Goal: Information Seeking & Learning: Understand process/instructions

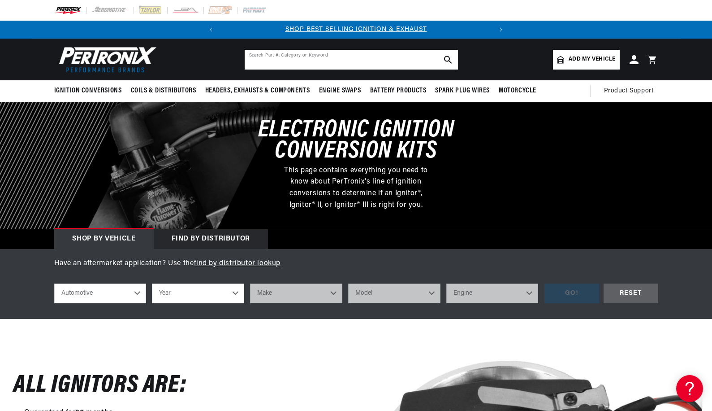
click at [245, 69] on input "text" at bounding box center [351, 60] width 213 height 20
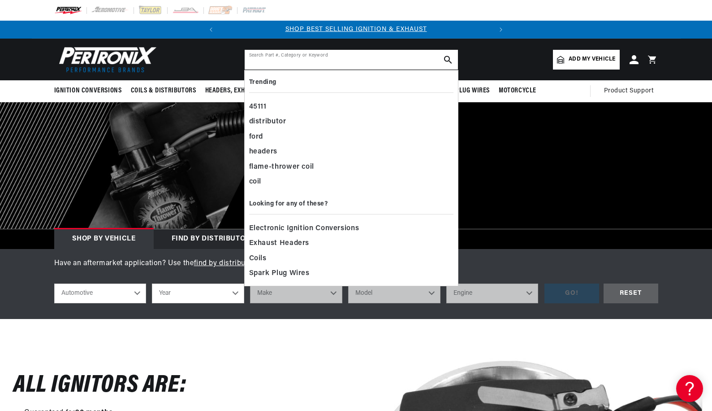
scroll to position [0, 365]
type input "2"
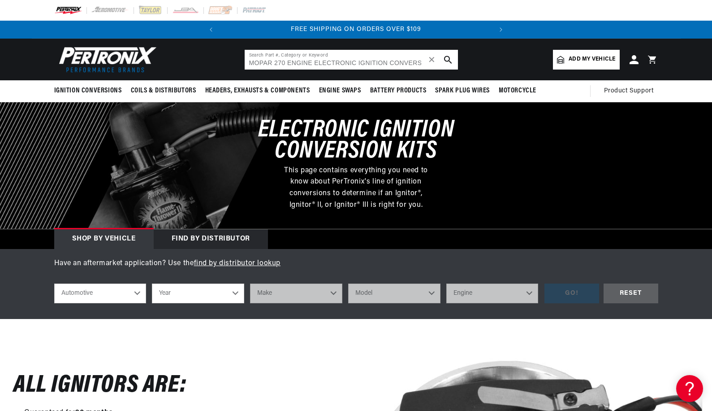
type input "MOPAR 270 ENGINE ELECTRONIC IGNITION CONVERSION KIT"
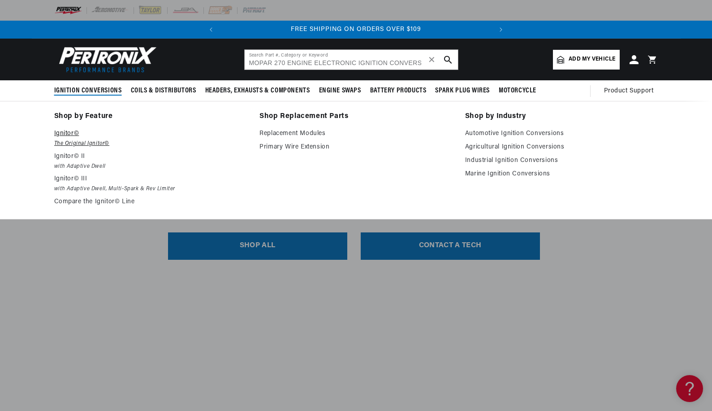
click at [58, 139] on p "Ignitor©" at bounding box center [150, 133] width 193 height 11
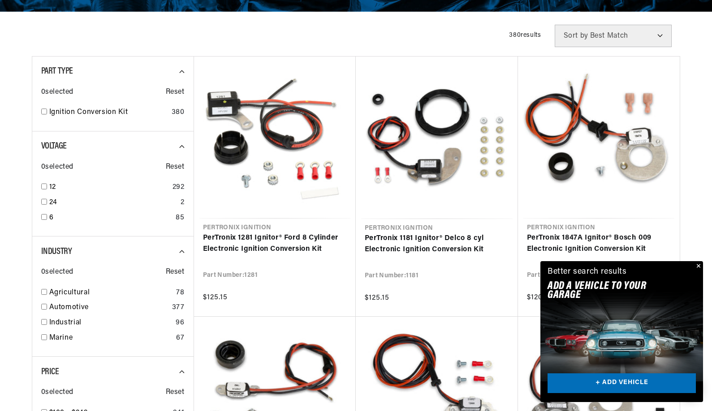
scroll to position [0, 365]
click at [693, 261] on button "Close" at bounding box center [698, 266] width 11 height 11
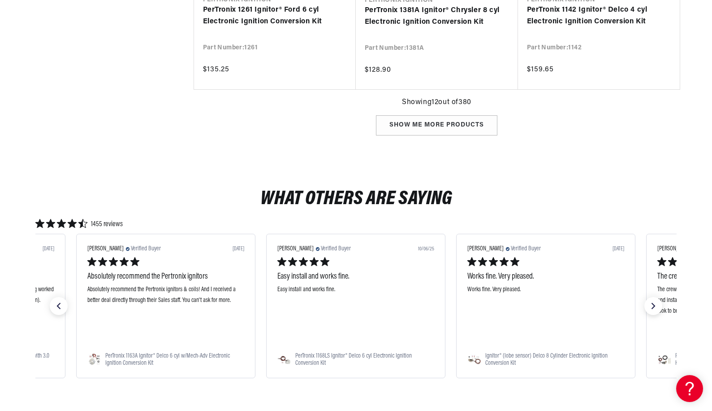
scroll to position [0, 0]
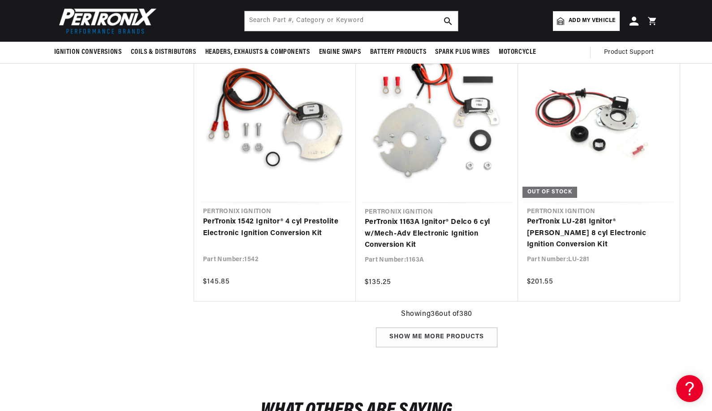
scroll to position [3003, 0]
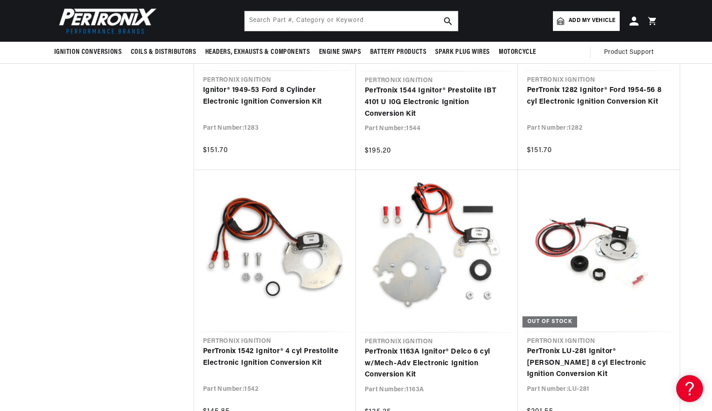
click at [616, 22] on span "Add my vehicle" at bounding box center [592, 21] width 47 height 9
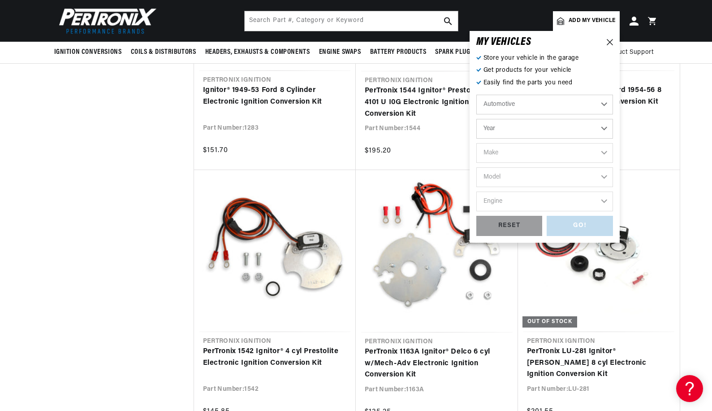
scroll to position [0, 365]
select select "1956"
select select "Dodge"
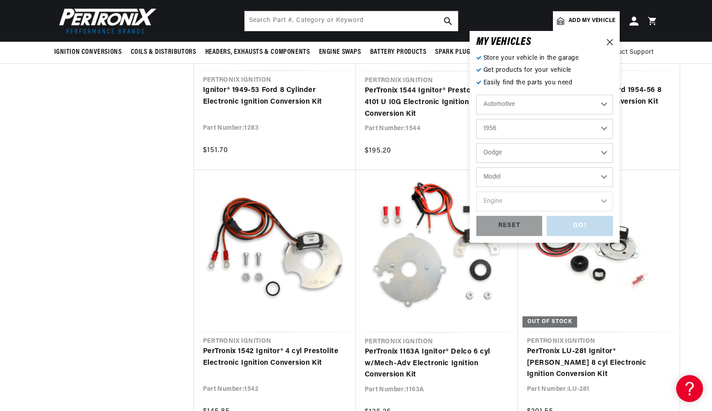
scroll to position [0, 0]
select select "Coronet"
select select "4.4L"
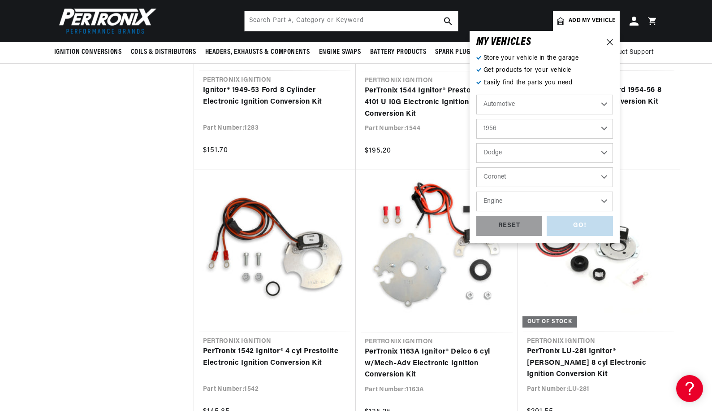
select select "4.4L"
click at [613, 236] on div "GO!" at bounding box center [580, 226] width 66 height 20
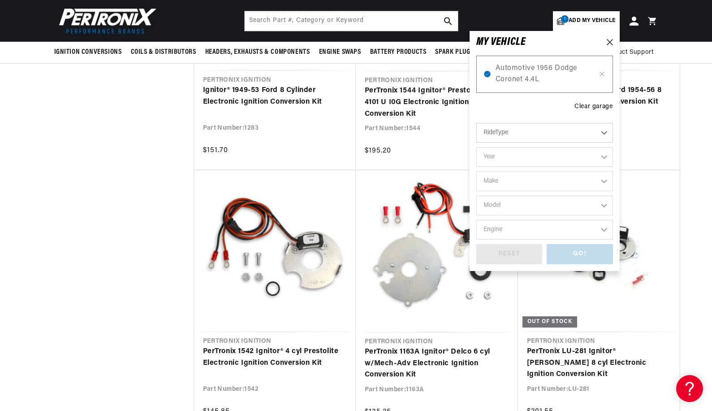
select select "1956"
select select "Dodge"
select select "Coronet"
select select "4.4L"
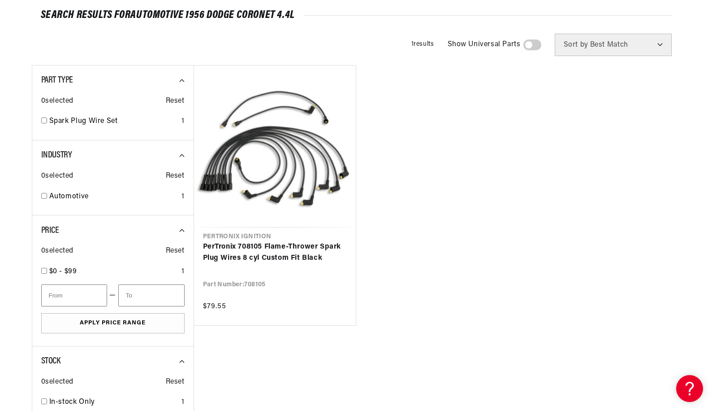
scroll to position [0, 365]
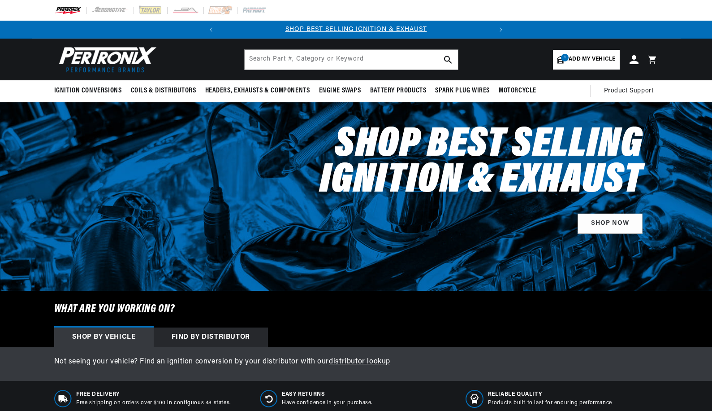
select select "1956"
select select "Dodge"
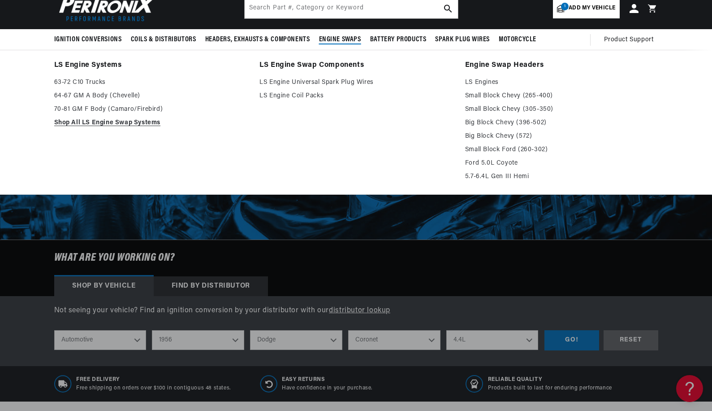
scroll to position [0, 365]
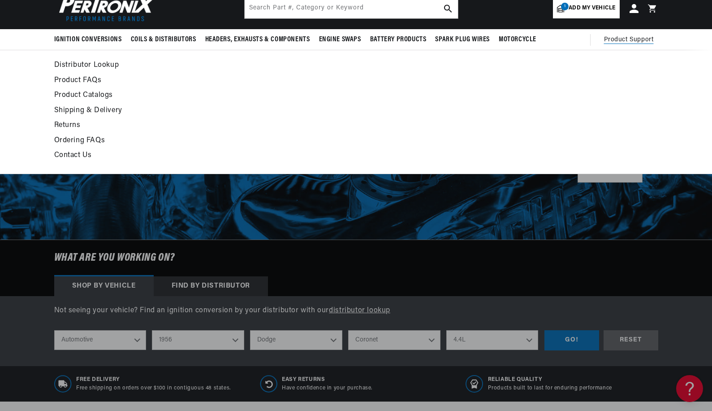
click at [654, 45] on span "Product Support" at bounding box center [629, 40] width 50 height 10
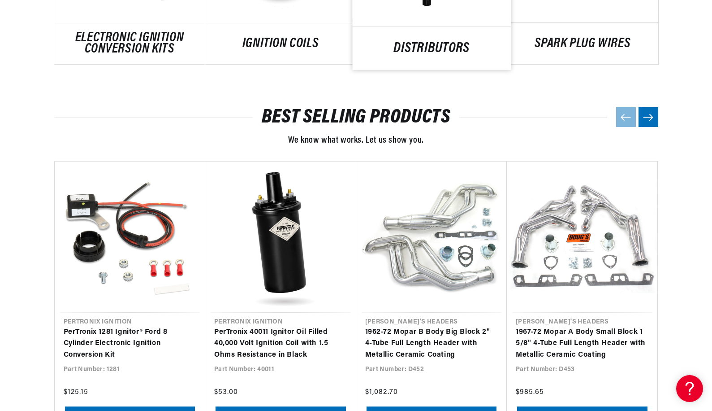
scroll to position [724, 0]
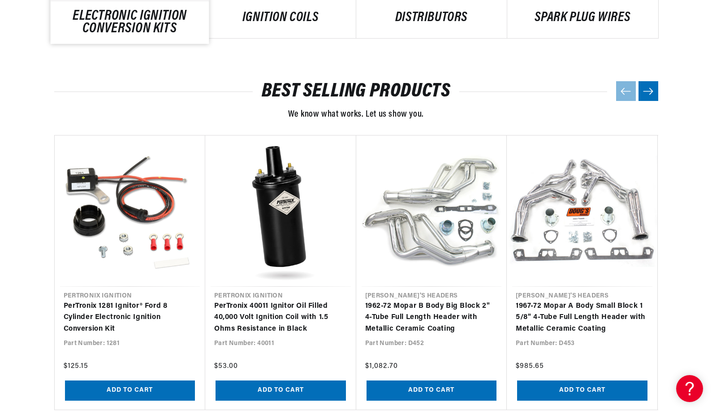
click at [173, 35] on link "ELECTRONIC IGNITION CONVERSION KITS" at bounding box center [129, 22] width 159 height 24
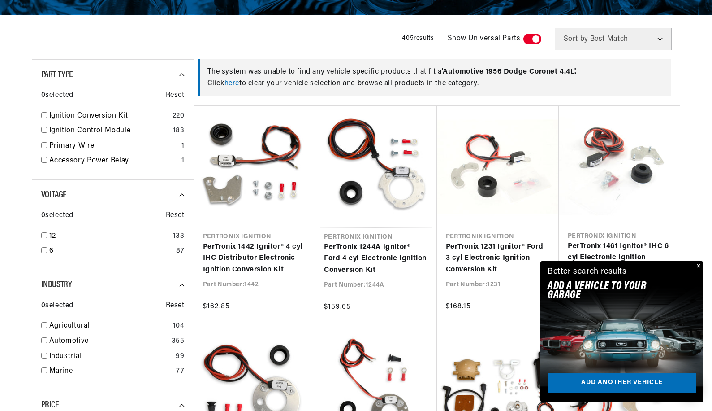
scroll to position [191, 0]
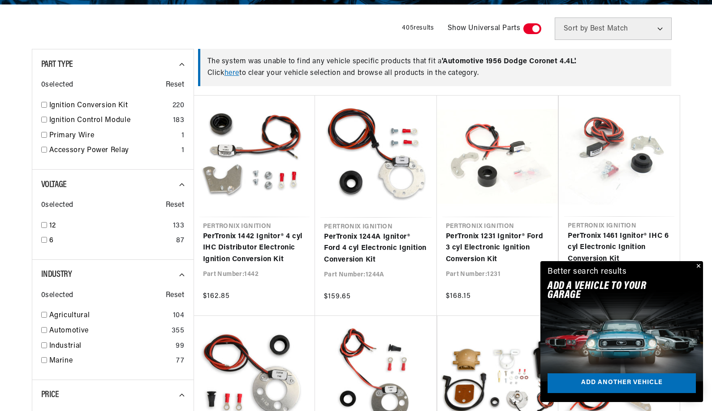
click at [693, 261] on button "Close" at bounding box center [698, 266] width 11 height 11
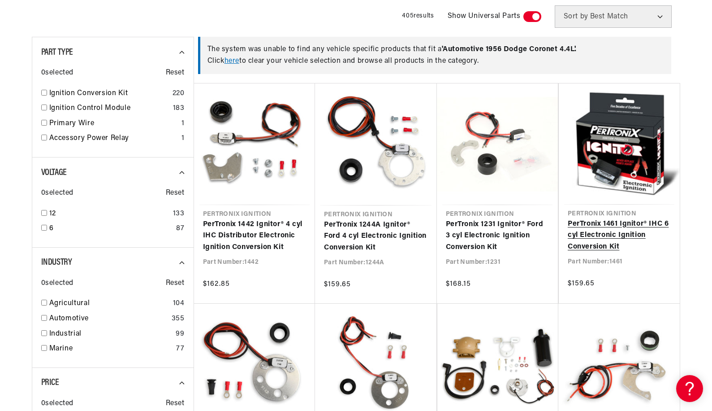
scroll to position [230, 0]
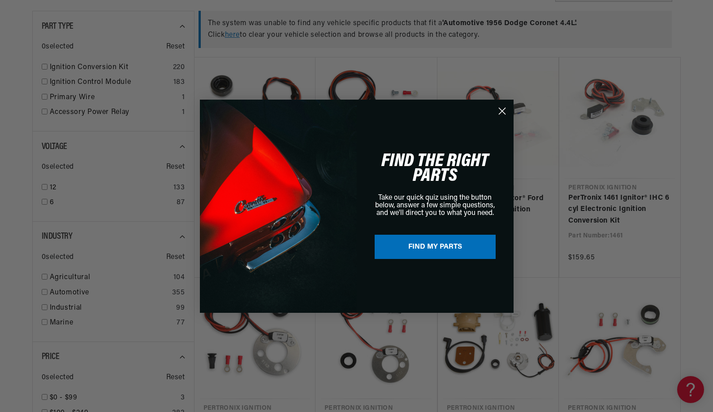
click at [503, 109] on icon "Close dialog" at bounding box center [502, 111] width 6 height 6
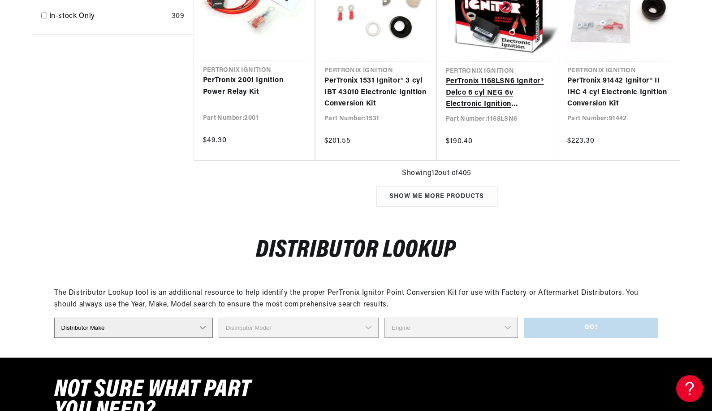
scroll to position [0, 0]
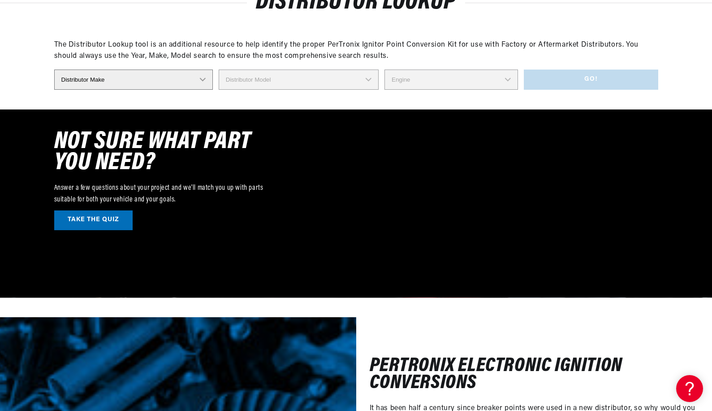
scroll to position [0, 365]
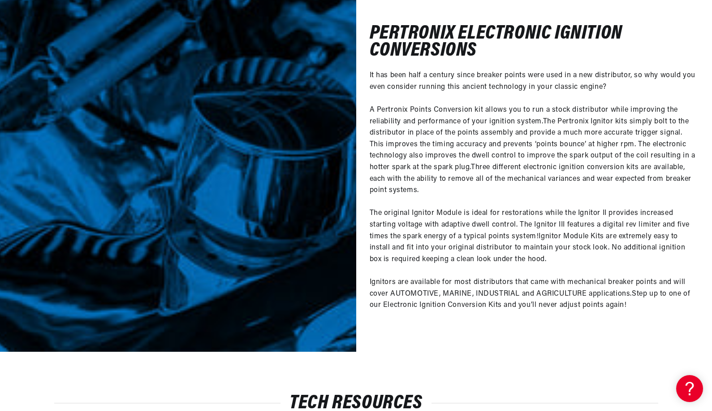
scroll to position [0, 365]
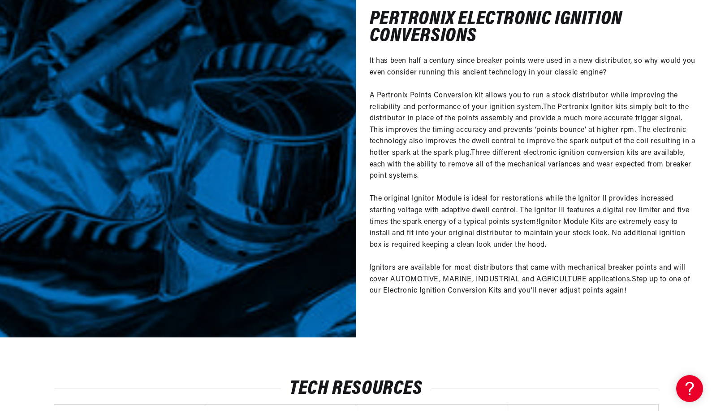
scroll to position [0, 0]
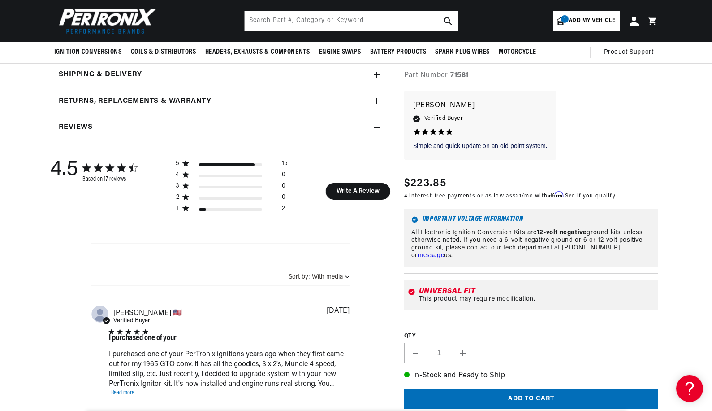
click at [444, 251] on link "message" at bounding box center [431, 254] width 26 height 7
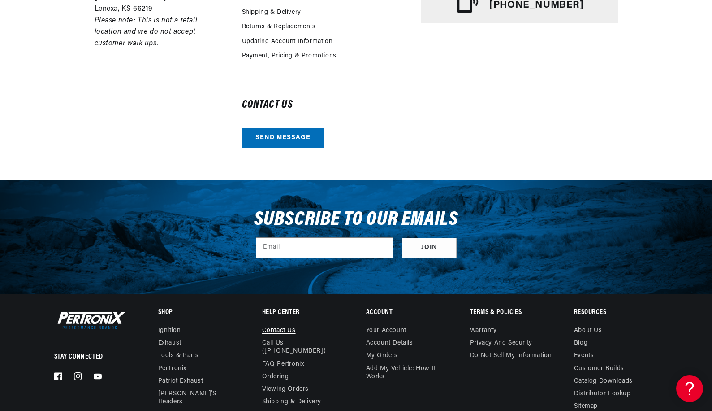
click at [295, 147] on div "Contact us Send message" at bounding box center [430, 123] width 376 height 47
click at [288, 147] on div "Customer Service & Technical Support Contact us Call Us (913-808-2376) FAQ Pert…" at bounding box center [430, 27] width 376 height 241
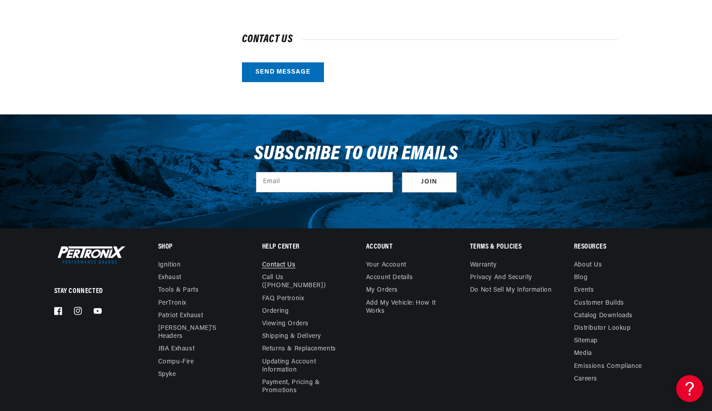
scroll to position [385, 0]
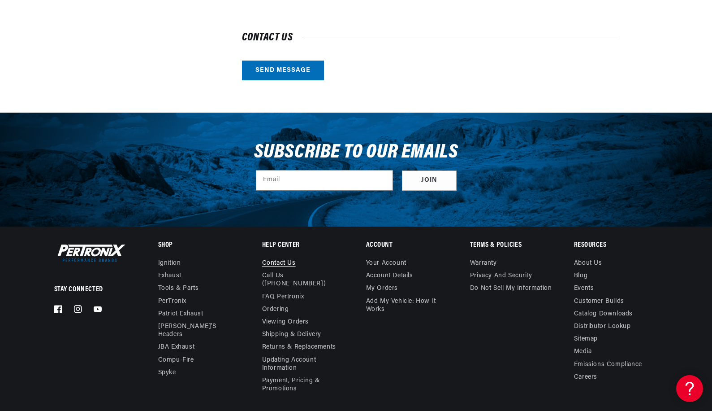
click at [389, 80] on div "Contact us Send message" at bounding box center [430, 56] width 376 height 47
click at [464, 80] on div "Contact us Send message" at bounding box center [430, 56] width 376 height 47
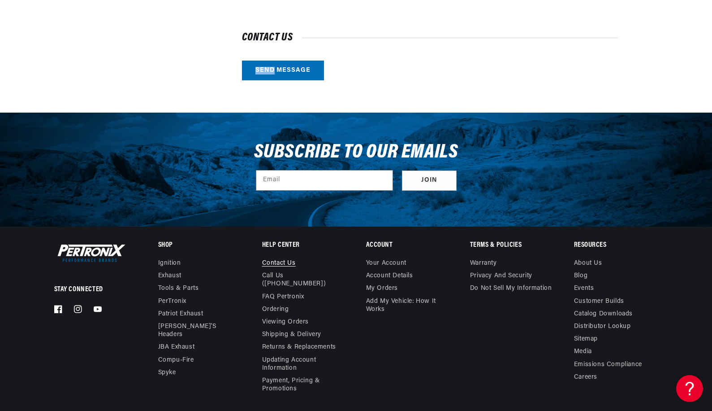
click at [464, 80] on div "Contact us Send message" at bounding box center [430, 56] width 376 height 47
click at [250, 42] on h2 "Contact us" at bounding box center [430, 37] width 376 height 9
click at [286, 42] on h2 "Contact us" at bounding box center [430, 37] width 376 height 9
click at [295, 42] on h2 "Contact us" at bounding box center [430, 37] width 376 height 9
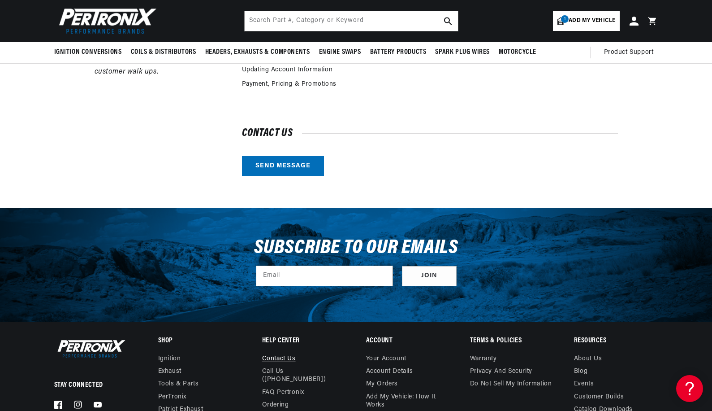
scroll to position [0, 365]
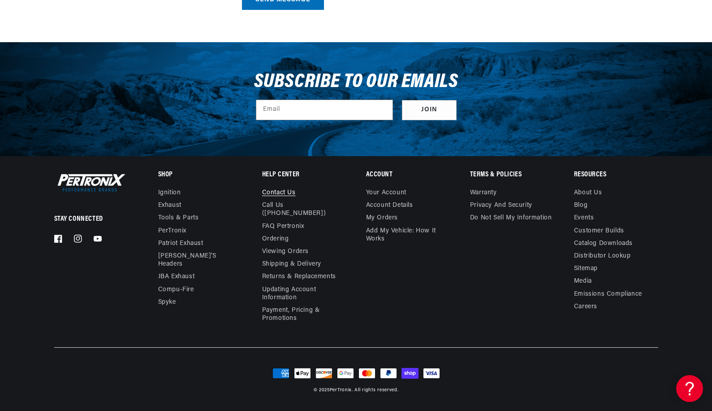
scroll to position [769, 0]
click at [282, 197] on link "Contact us" at bounding box center [279, 194] width 34 height 10
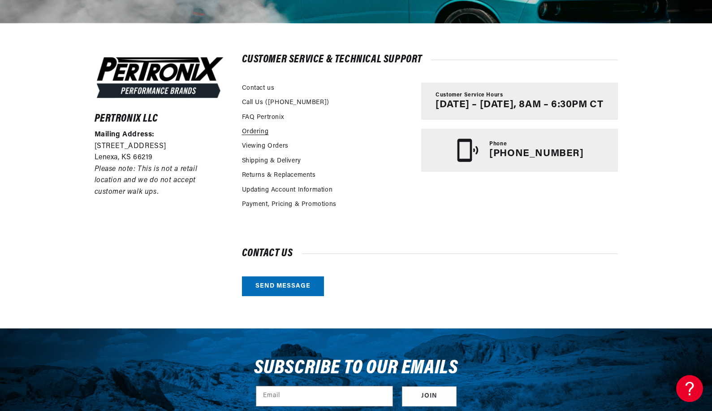
click at [243, 137] on link "Ordering" at bounding box center [255, 132] width 27 height 10
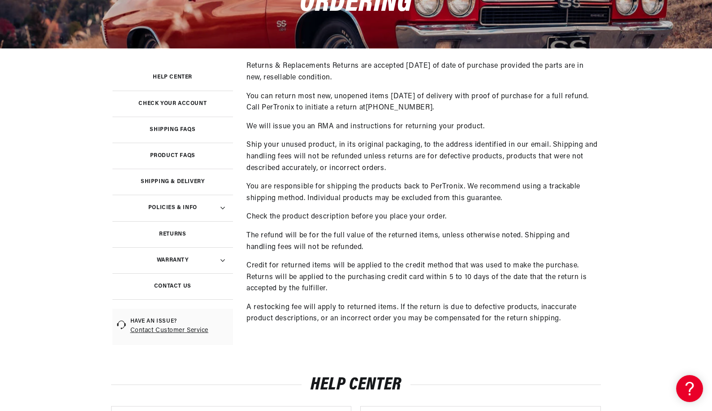
scroll to position [273, 0]
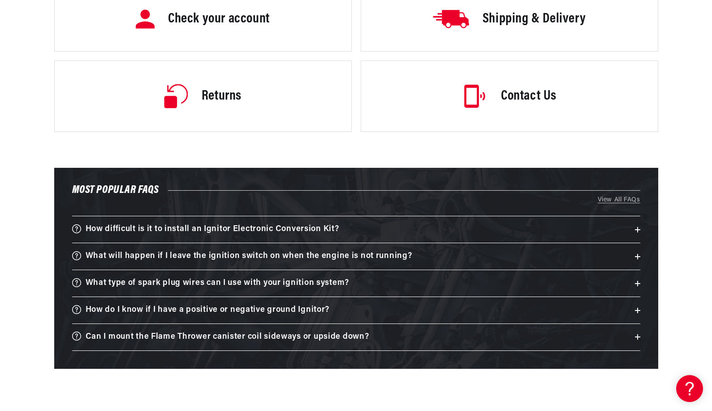
scroll to position [270, 0]
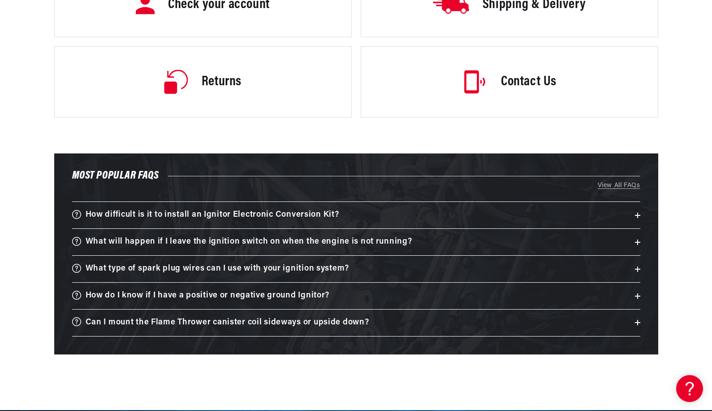
click at [525, 117] on link "Contact Us" at bounding box center [510, 81] width 298 height 71
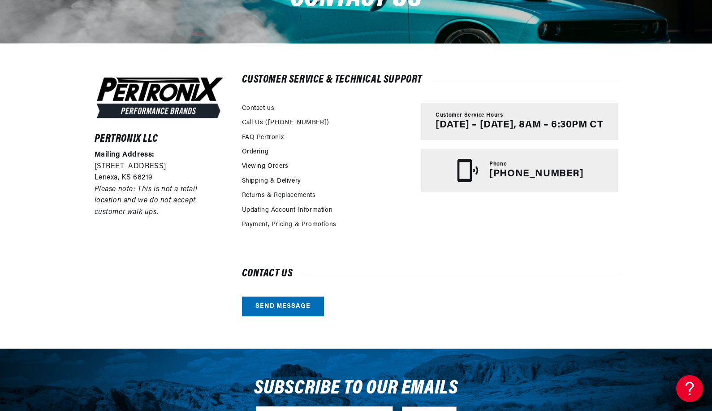
scroll to position [0, 365]
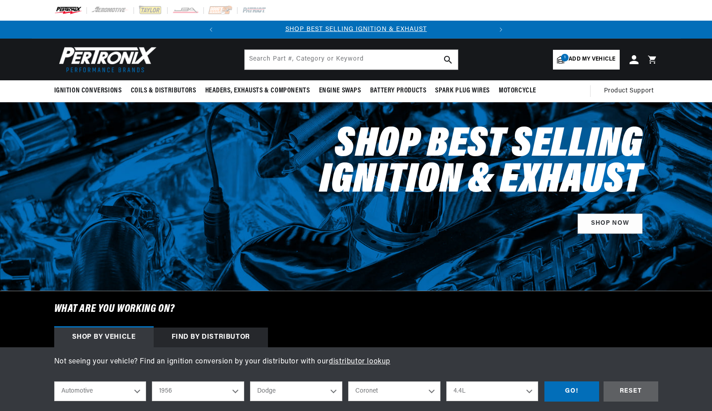
select select "1956"
select select "Dodge"
click at [616, 64] on span "Add my vehicle" at bounding box center [592, 59] width 47 height 9
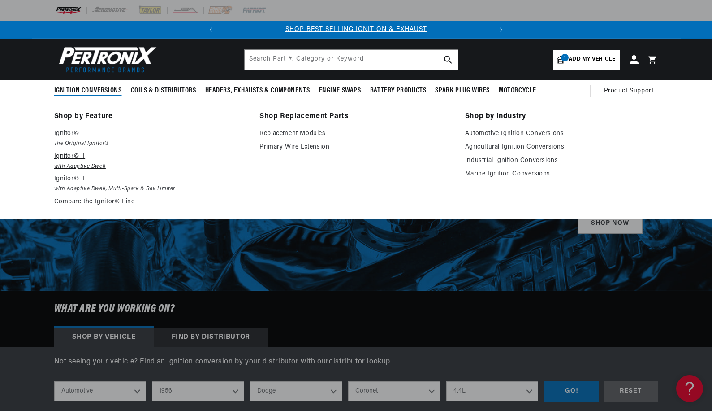
click at [92, 171] on em "with Adaptive Dwell" at bounding box center [150, 166] width 193 height 9
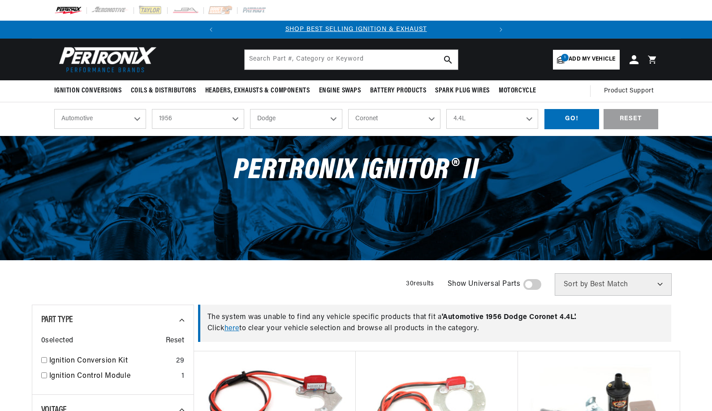
select select "1956"
select select "Dodge"
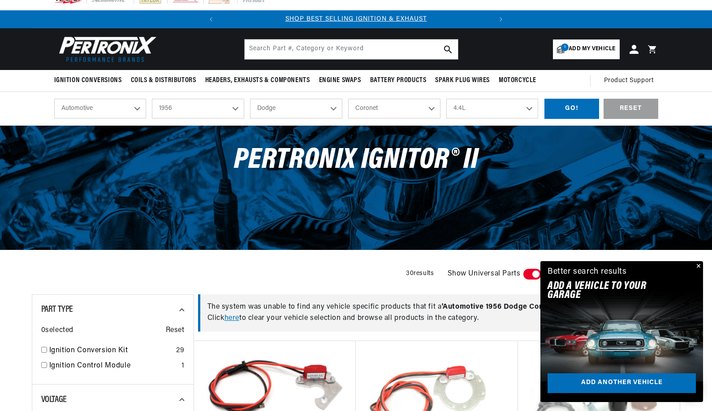
click at [693, 261] on button "Close" at bounding box center [698, 266] width 11 height 11
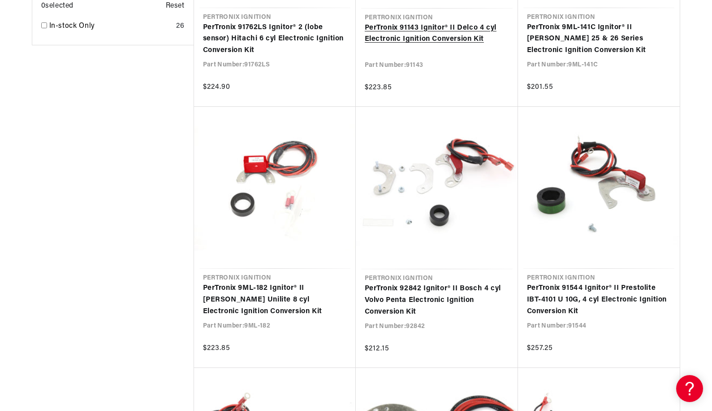
scroll to position [0, 365]
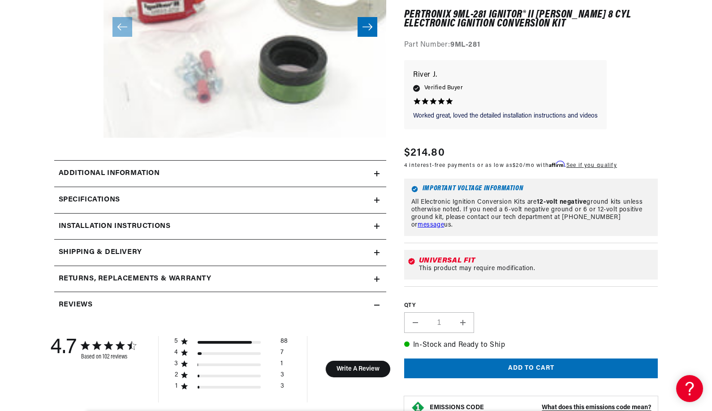
click at [374, 173] on icon at bounding box center [376, 173] width 5 height 0
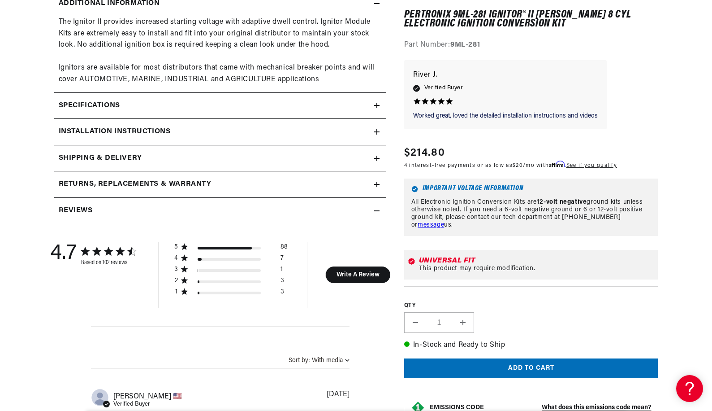
scroll to position [0, 365]
click at [376, 145] on summary "Installation instructions" at bounding box center [220, 132] width 332 height 26
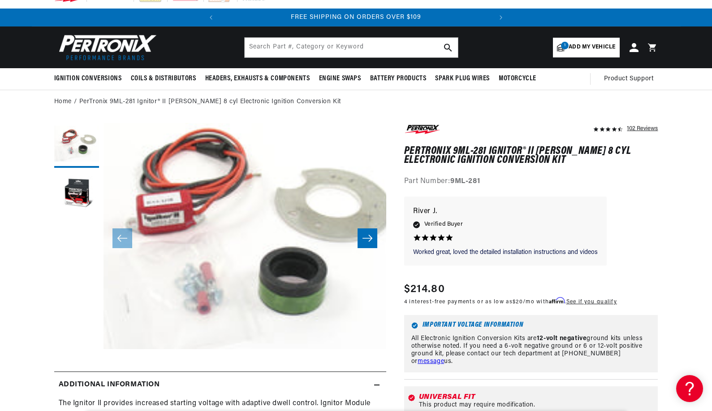
click at [366, 243] on icon "Slide right" at bounding box center [367, 238] width 11 height 9
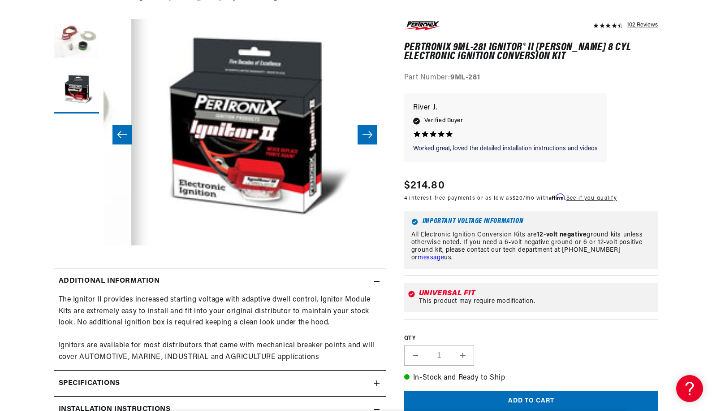
scroll to position [53, 0]
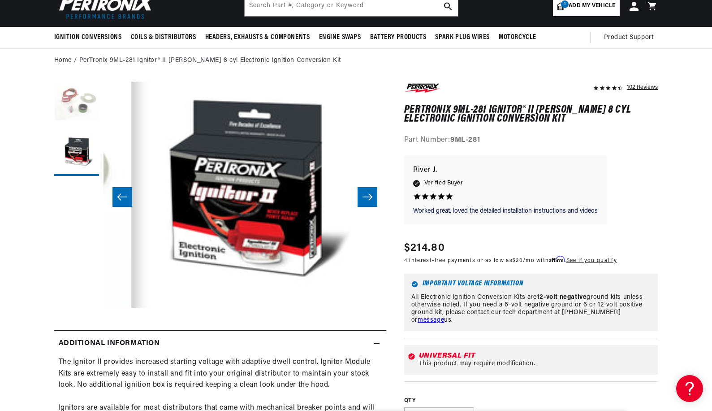
click at [72, 126] on button "Load image 1 in gallery view" at bounding box center [76, 104] width 45 height 45
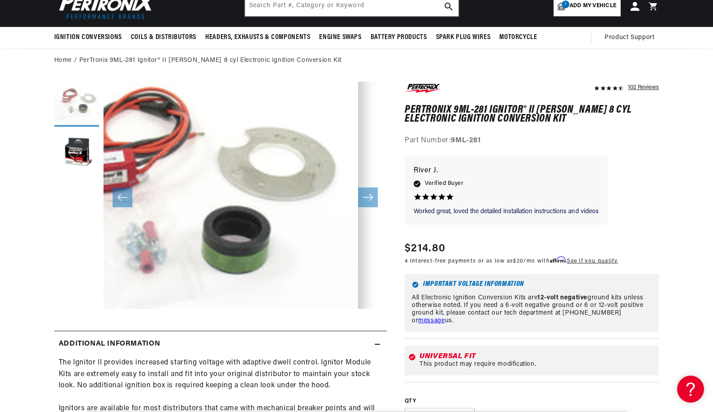
scroll to position [0, 0]
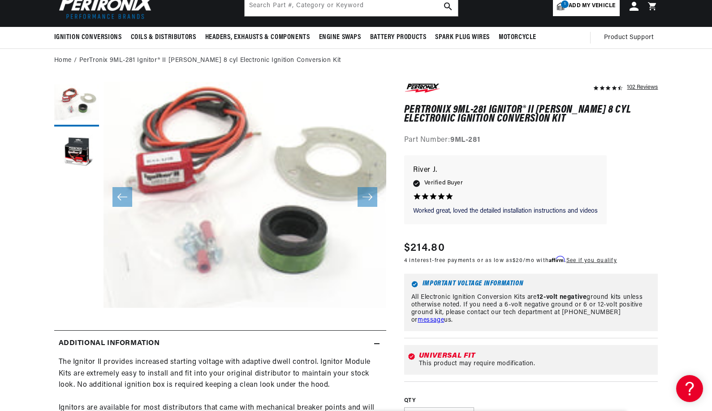
click at [75, 330] on button "Open media 1 in modal" at bounding box center [75, 330] width 0 height 0
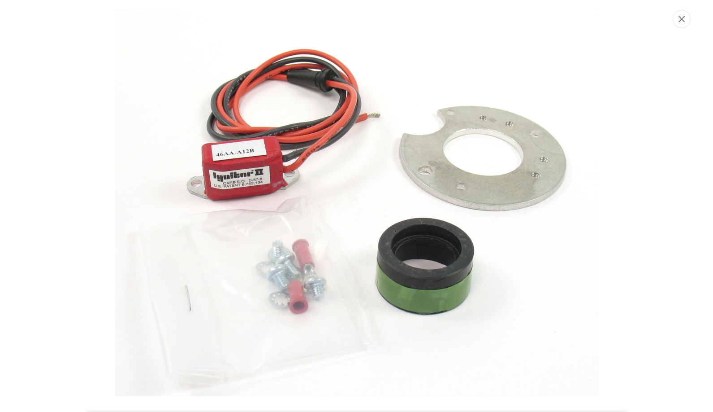
click at [679, 22] on icon "Close" at bounding box center [682, 19] width 6 height 6
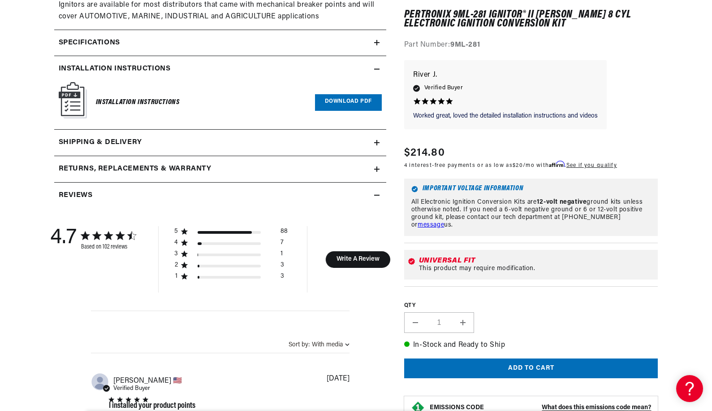
scroll to position [470, 0]
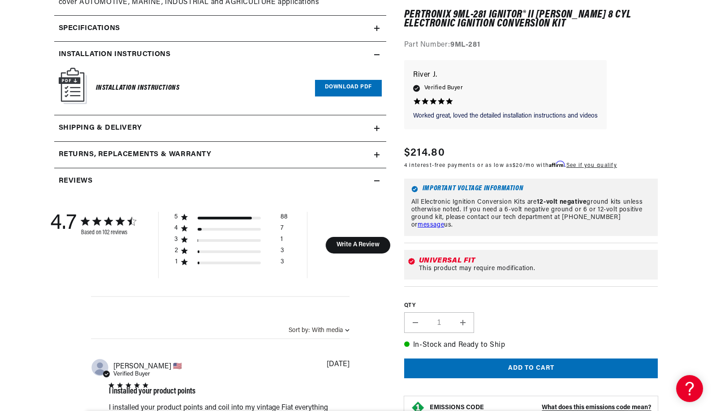
click at [368, 96] on link "Download PDF" at bounding box center [348, 88] width 67 height 17
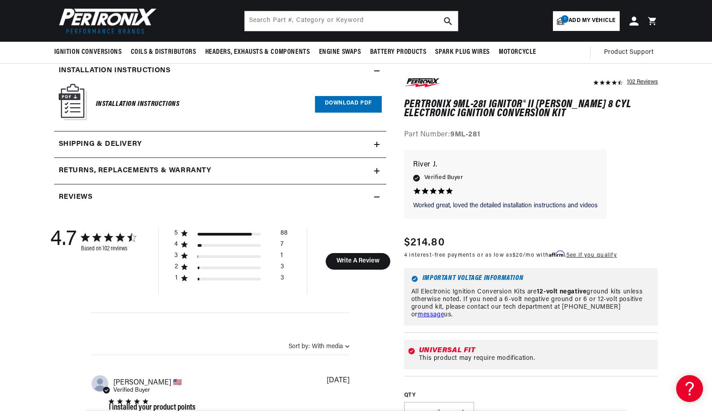
scroll to position [0, 0]
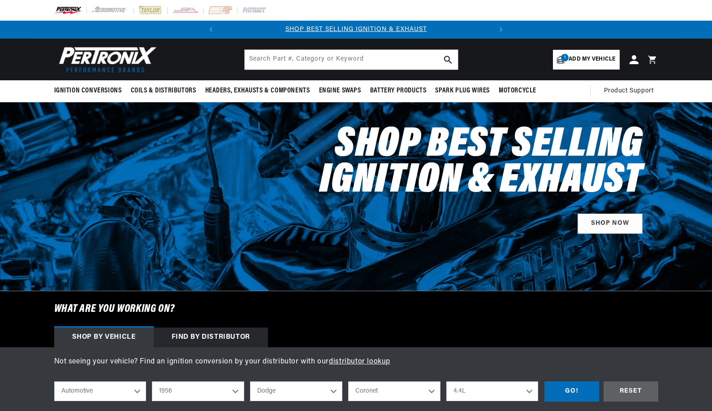
select select "1956"
select select "Dodge"
